Goal: Transaction & Acquisition: Purchase product/service

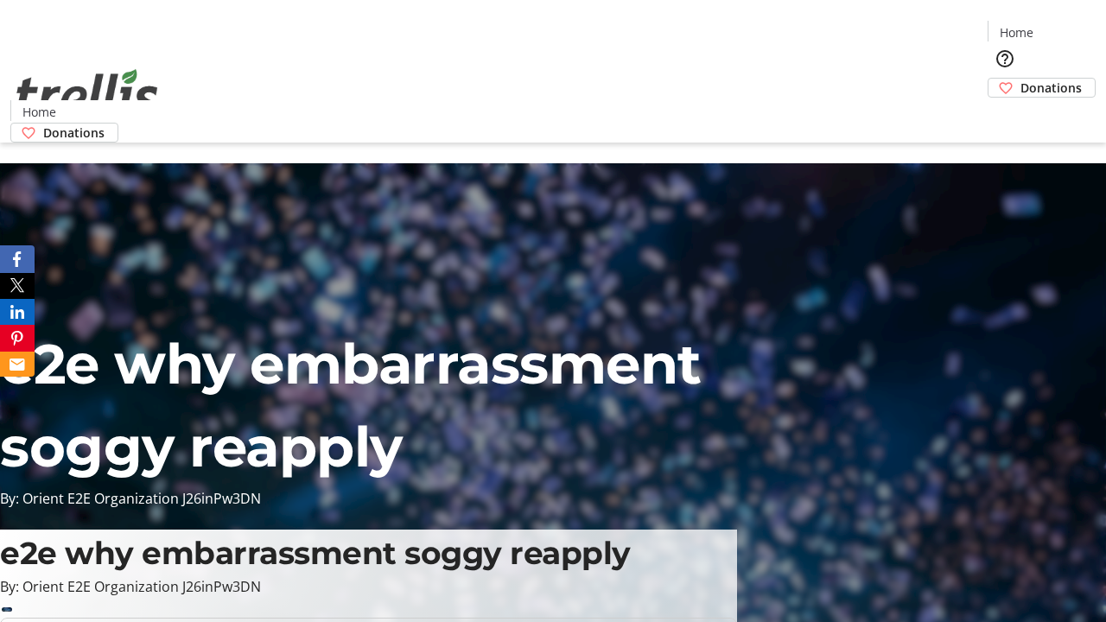
click at [1020, 79] on span "Donations" at bounding box center [1050, 88] width 61 height 18
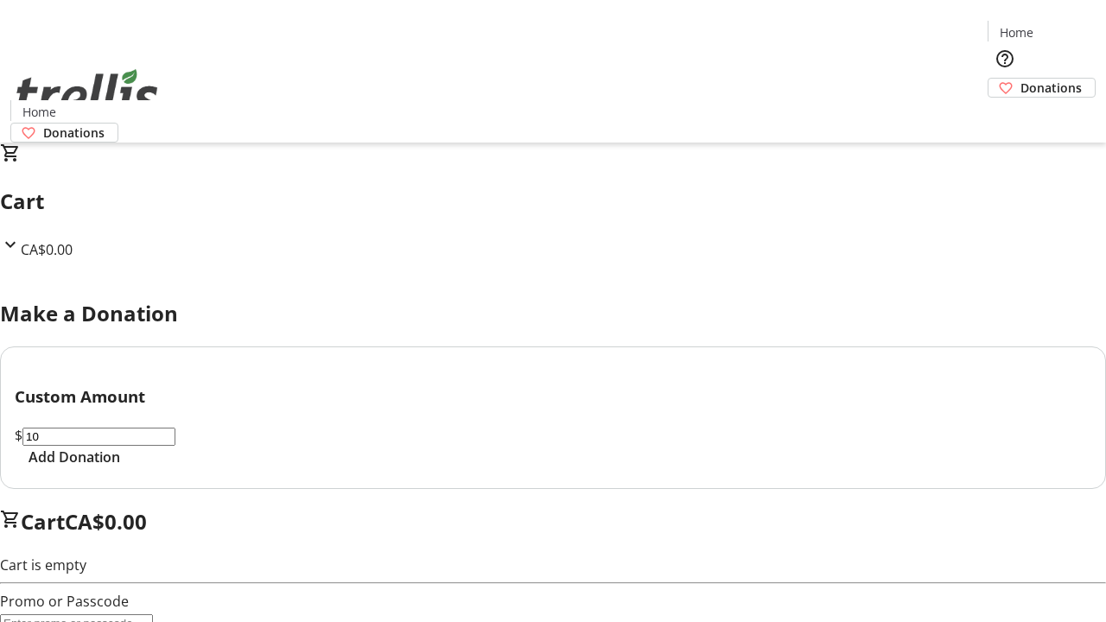
click at [120, 467] on span "Add Donation" at bounding box center [75, 457] width 92 height 21
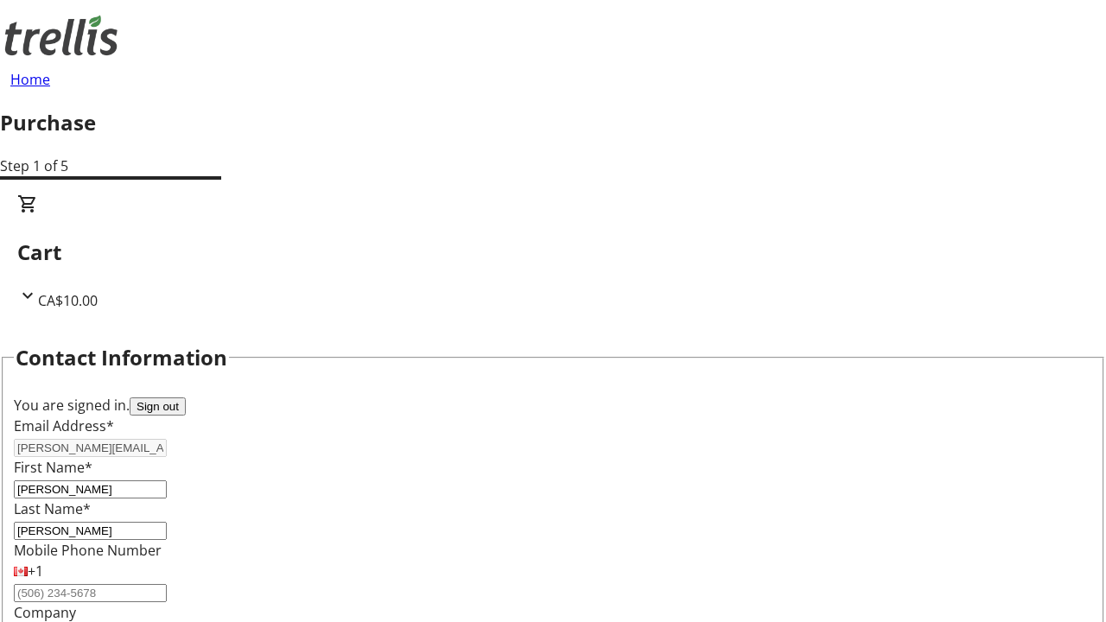
select select "CA"
select select "BC"
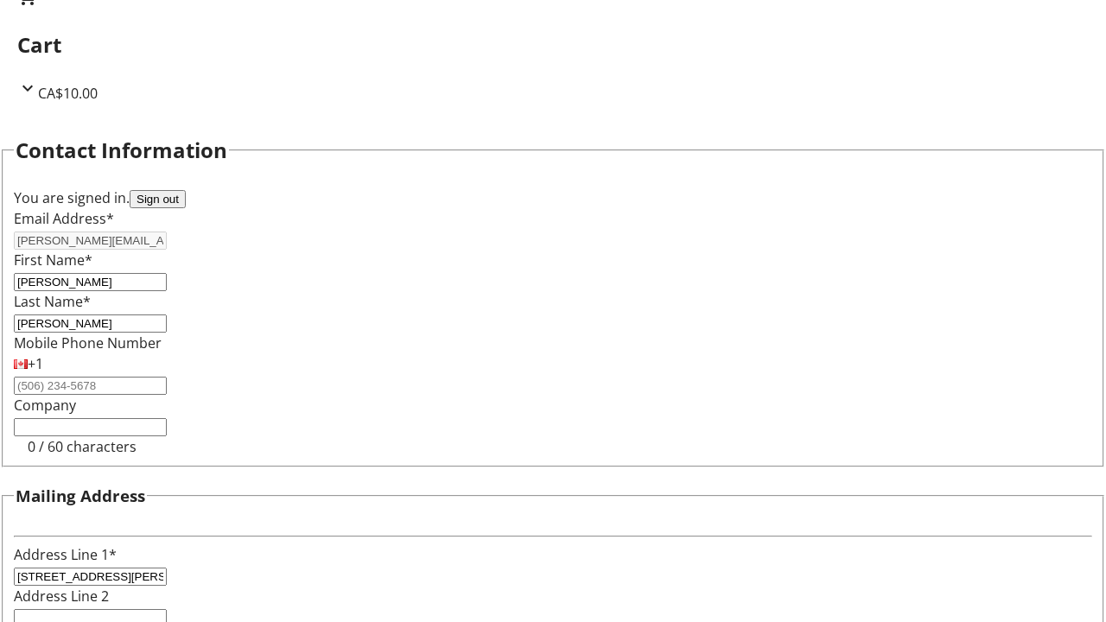
type input "Kelowna"
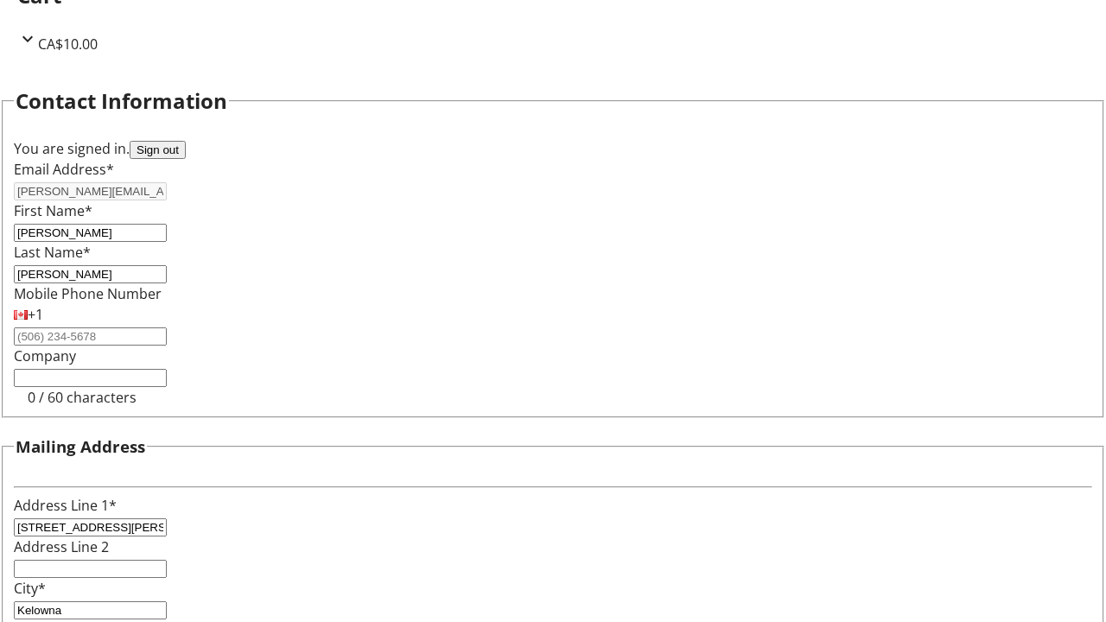
type input "V1Y 0C2"
